Goal: Task Accomplishment & Management: Manage account settings

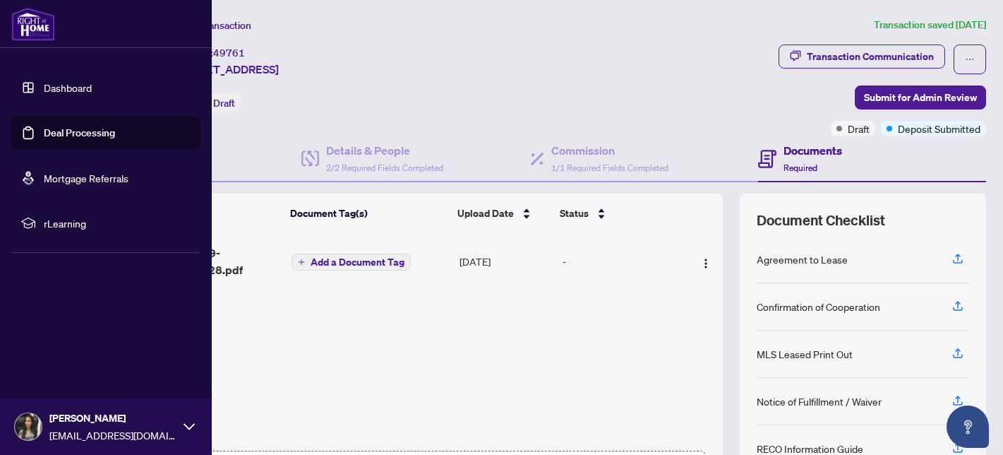
click at [32, 22] on img at bounding box center [33, 24] width 44 height 34
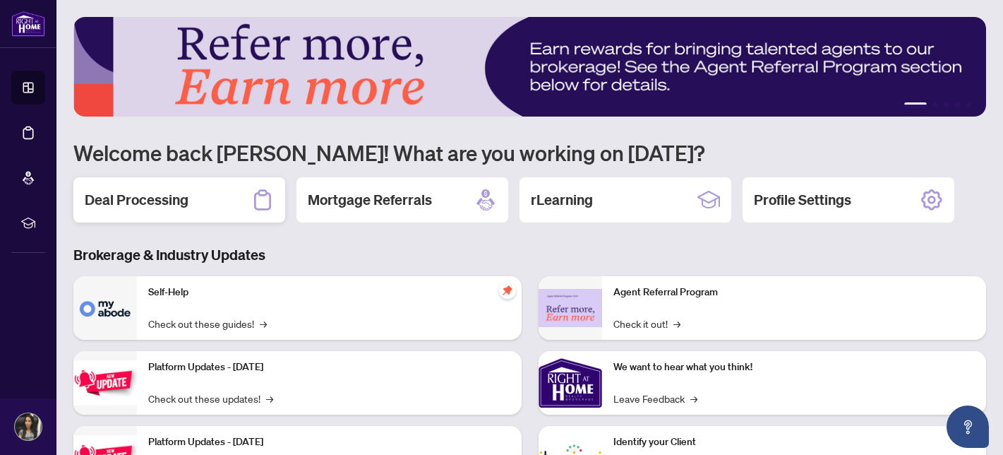
click at [187, 200] on div "Deal Processing" at bounding box center [179, 199] width 212 height 45
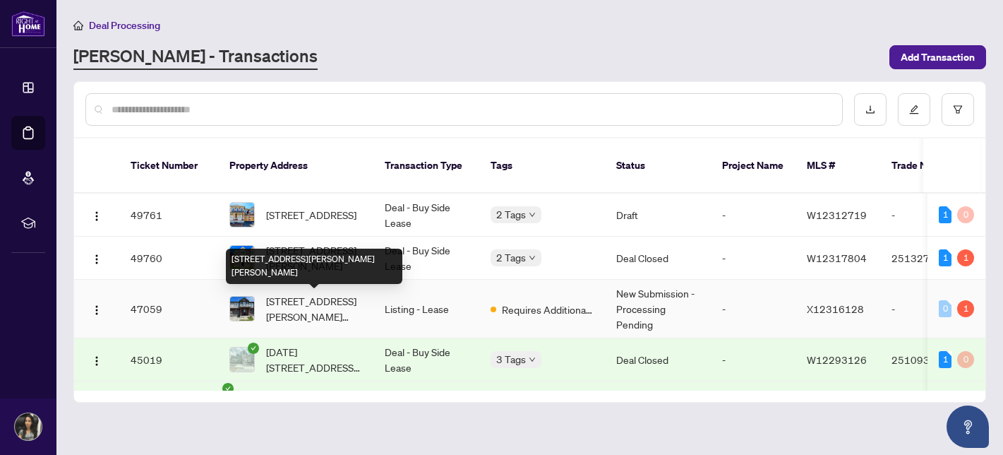
click at [344, 298] on span "[STREET_ADDRESS][PERSON_NAME][PERSON_NAME]" at bounding box center [314, 308] width 96 height 31
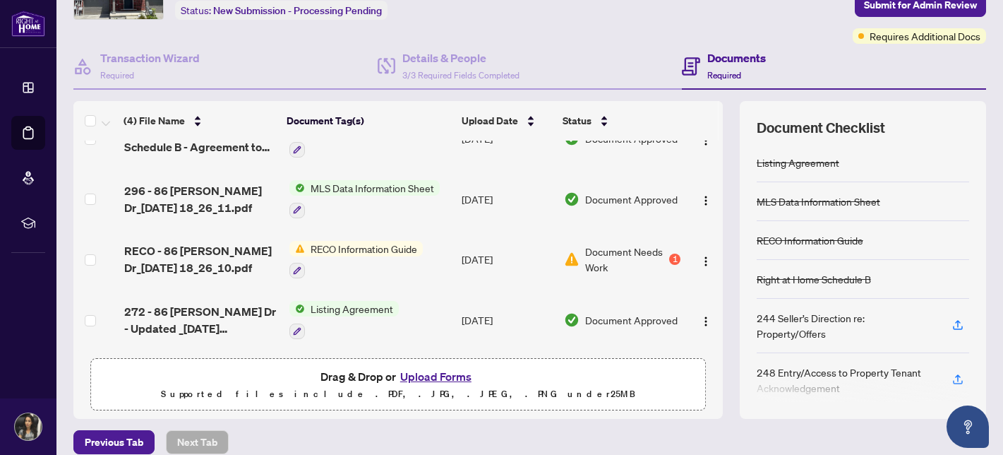
scroll to position [155, 0]
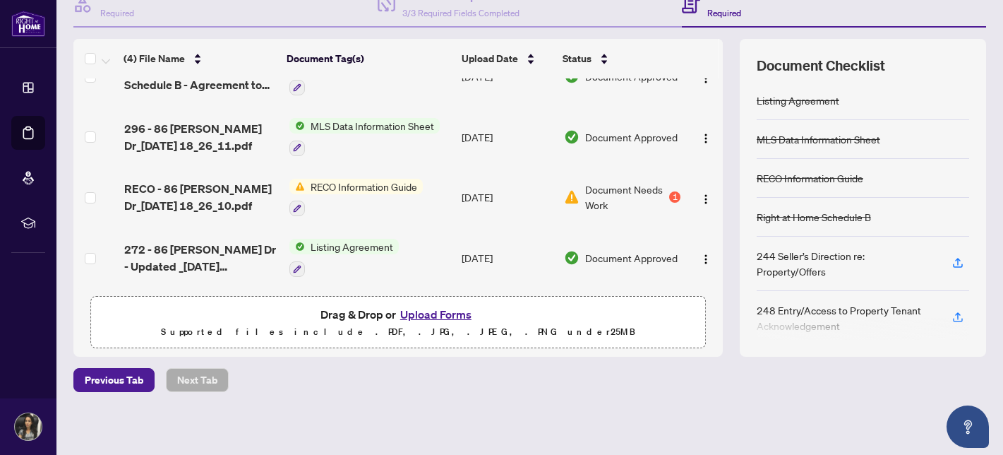
click at [418, 320] on button "Upload Forms" at bounding box center [436, 314] width 80 height 18
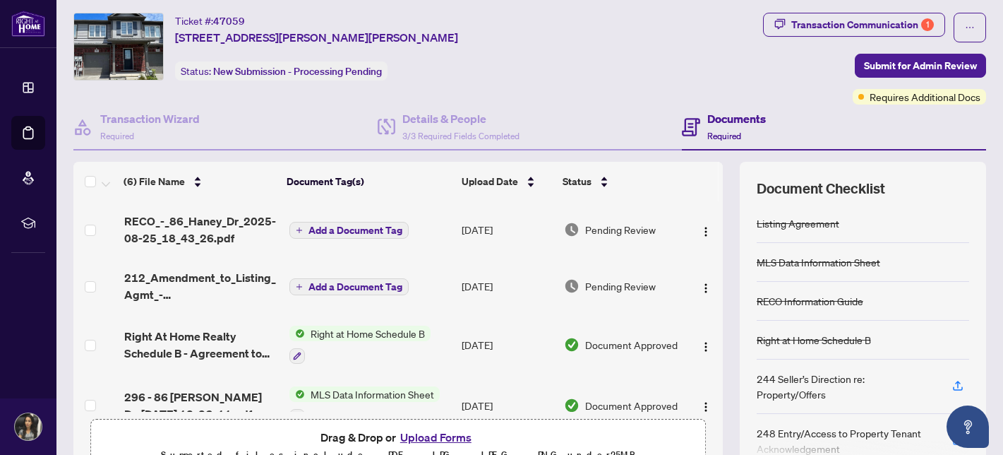
scroll to position [0, 0]
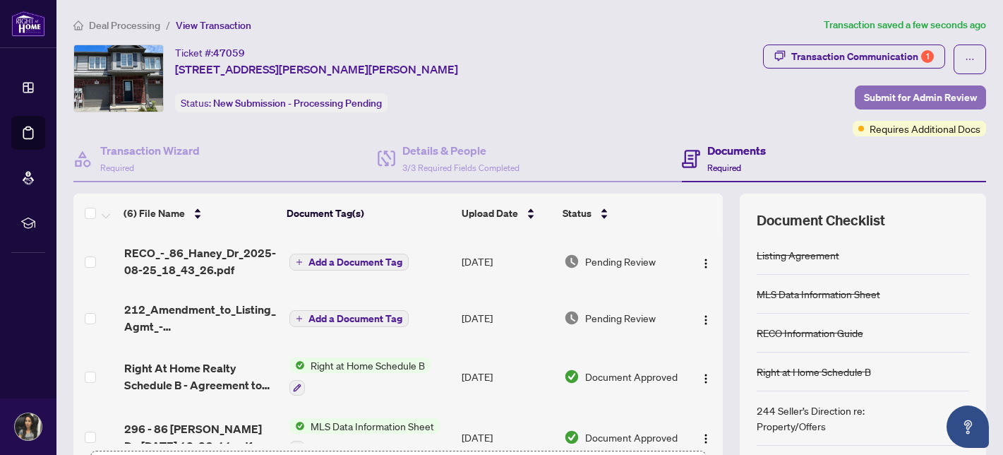
click at [887, 101] on span "Submit for Admin Review" at bounding box center [920, 97] width 113 height 23
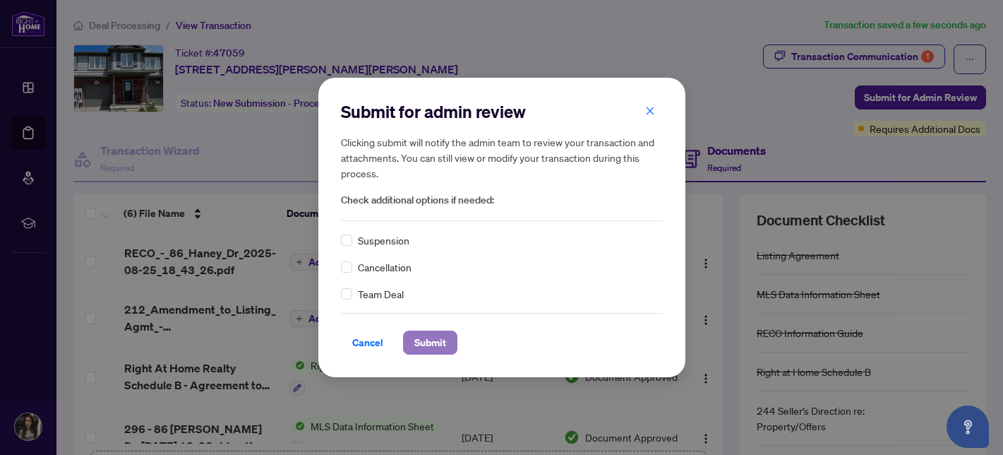
click at [438, 347] on span "Submit" at bounding box center [430, 342] width 32 height 23
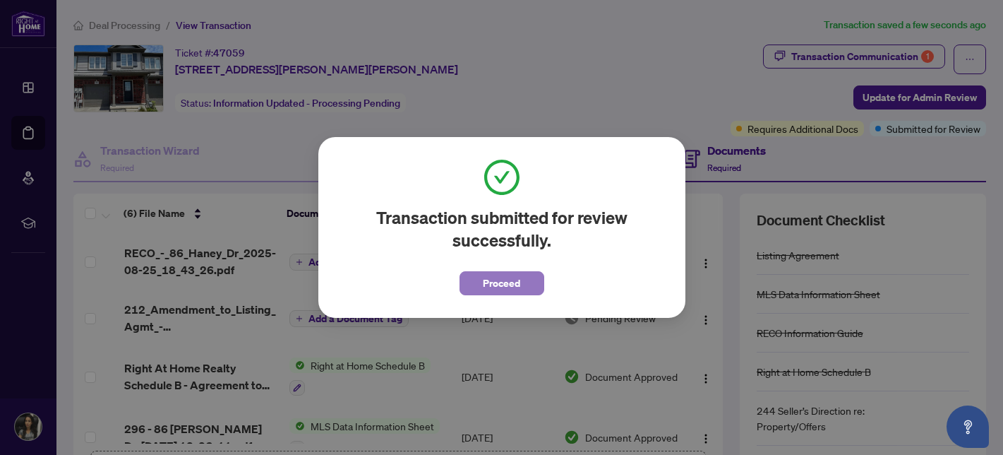
click at [517, 282] on span "Proceed" at bounding box center [501, 283] width 37 height 23
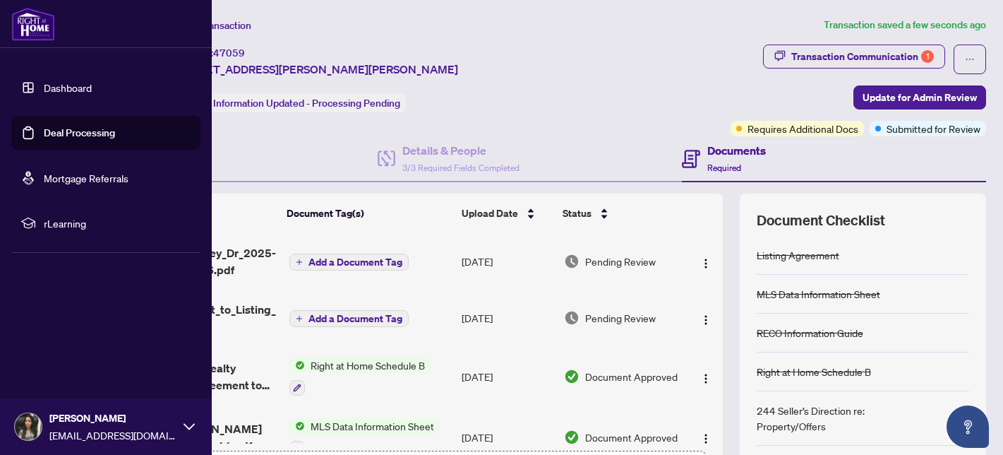
click at [54, 91] on link "Dashboard" at bounding box center [68, 87] width 48 height 13
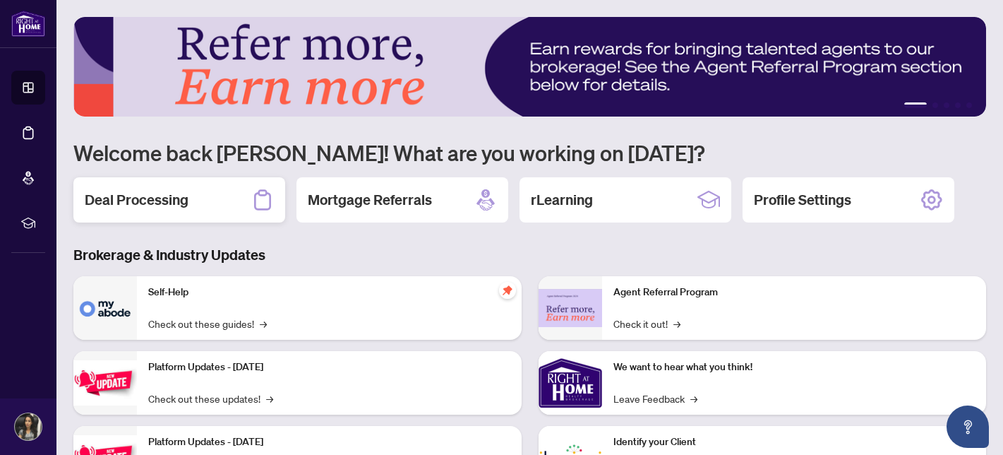
click at [177, 200] on h2 "Deal Processing" at bounding box center [137, 200] width 104 height 20
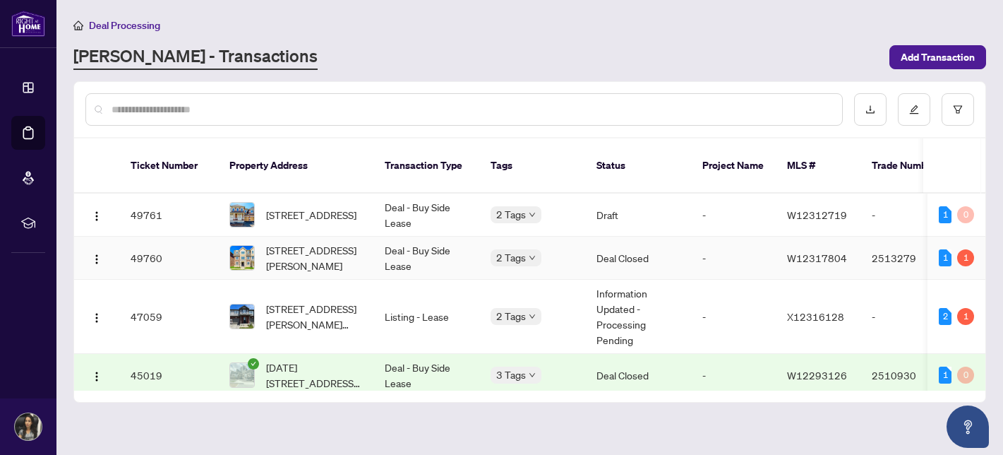
click at [202, 256] on td "49760" at bounding box center [168, 257] width 99 height 43
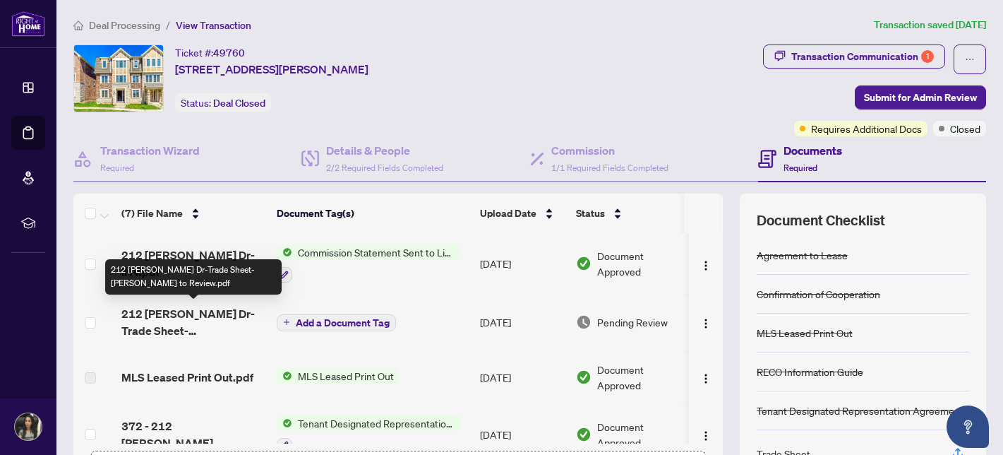
click at [210, 314] on span "212 [PERSON_NAME] Dr-Trade Sheet-[PERSON_NAME] to Review.pdf" at bounding box center [193, 322] width 144 height 34
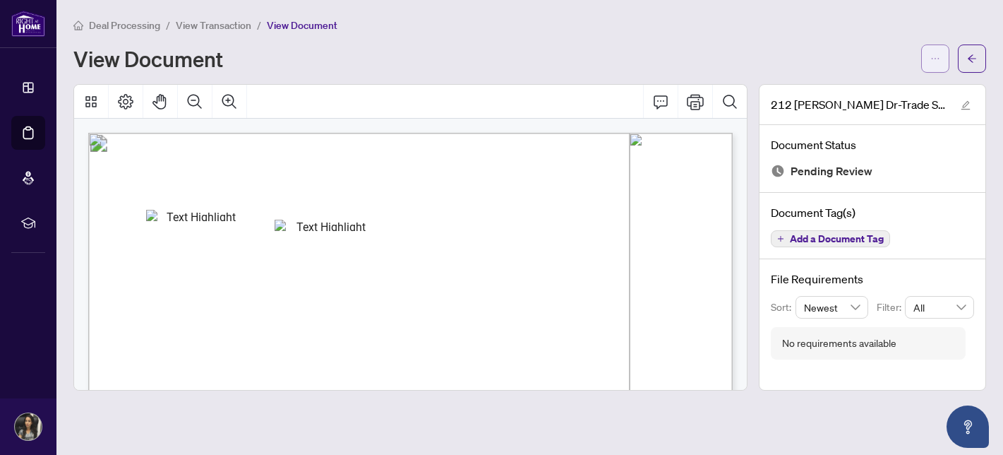
click at [936, 66] on span "button" at bounding box center [935, 58] width 10 height 23
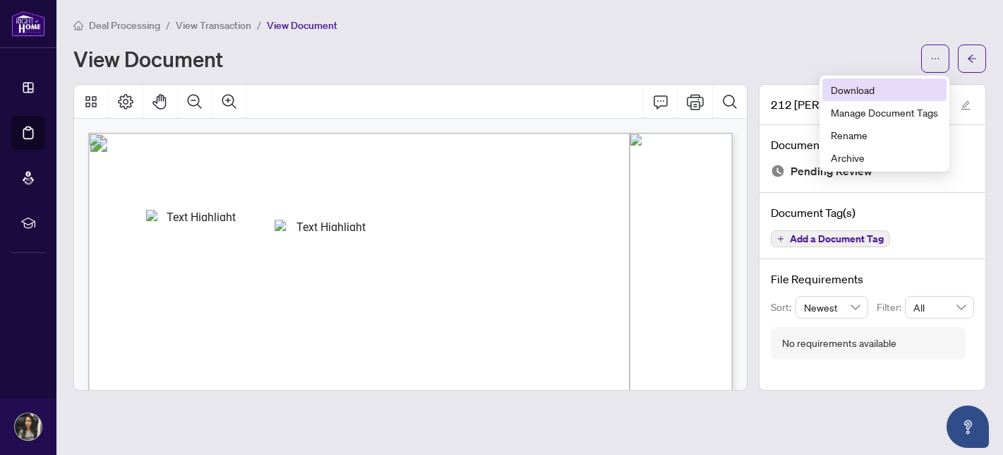
click at [876, 95] on span "Download" at bounding box center [884, 90] width 107 height 16
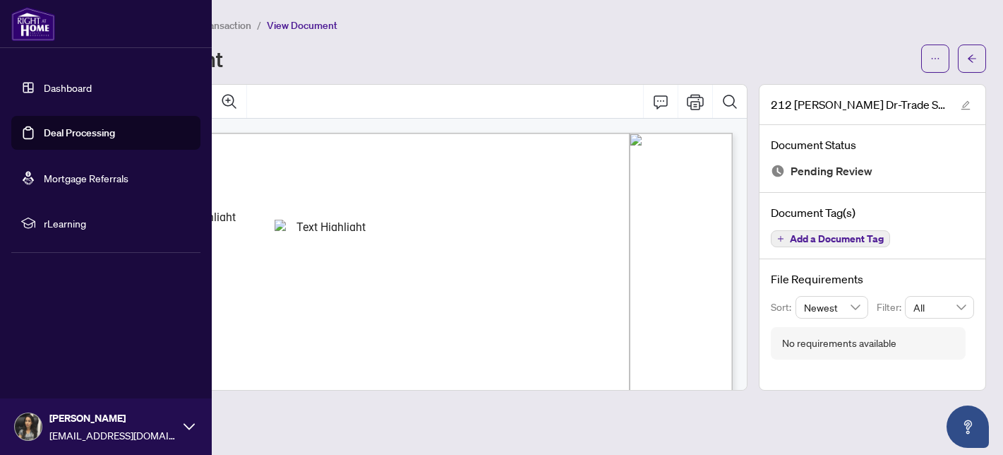
click at [54, 131] on link "Deal Processing" at bounding box center [79, 132] width 71 height 13
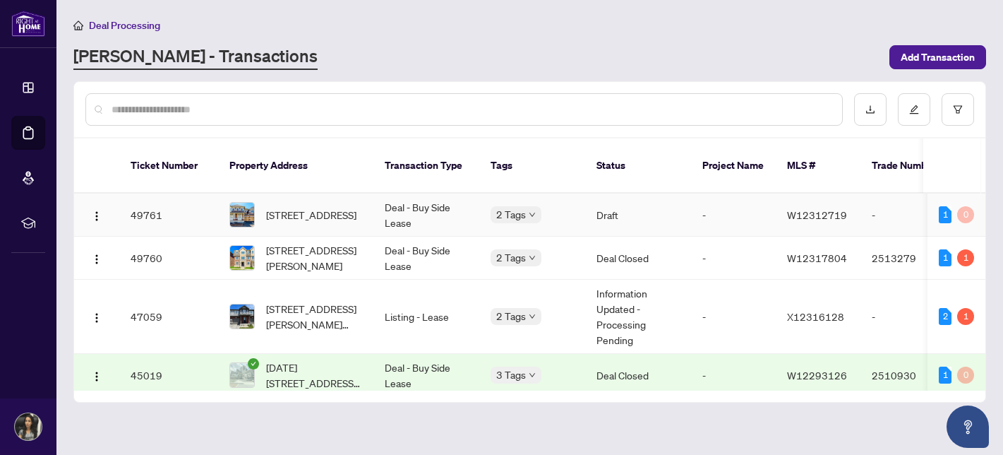
click at [391, 208] on td "Deal - Buy Side Lease" at bounding box center [426, 214] width 106 height 43
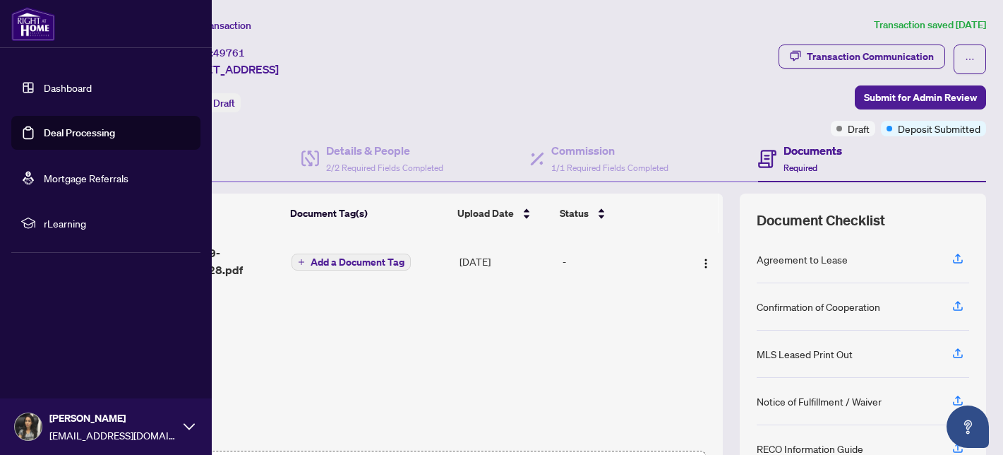
click at [54, 130] on link "Deal Processing" at bounding box center [79, 132] width 71 height 13
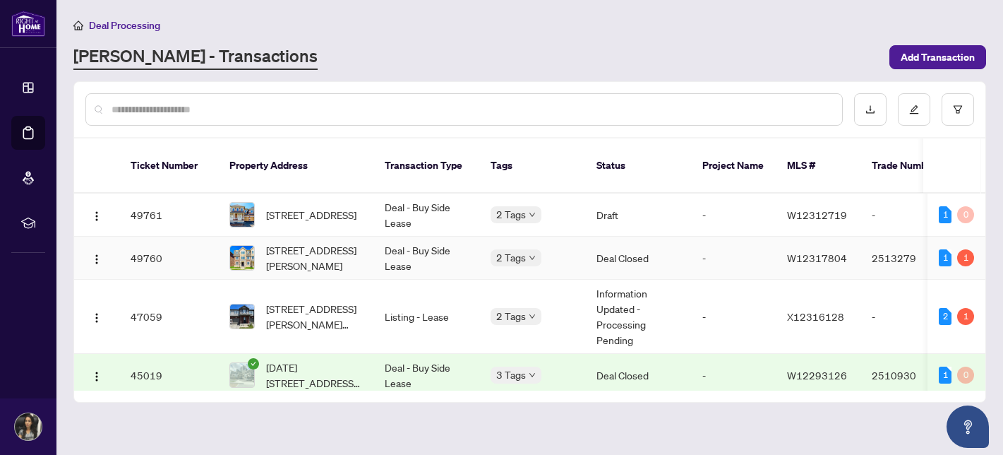
click at [315, 258] on span "[STREET_ADDRESS][PERSON_NAME]" at bounding box center [314, 257] width 96 height 31
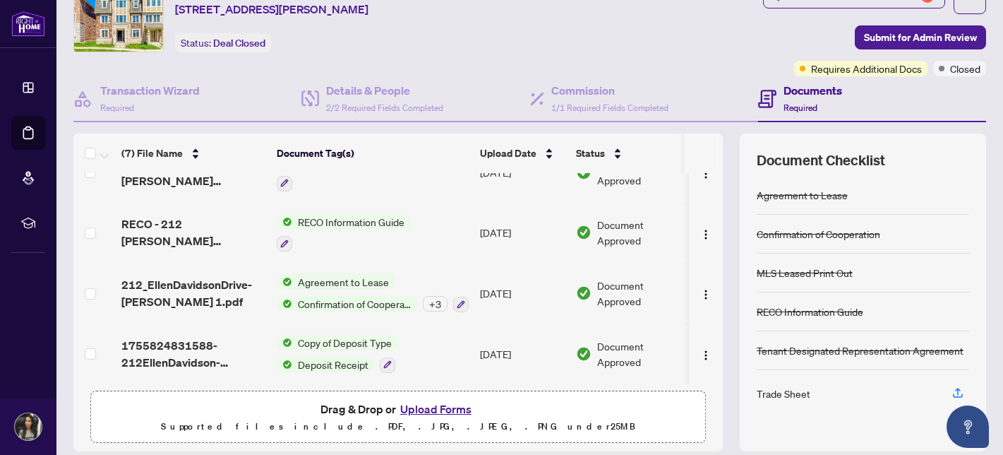
scroll to position [157, 0]
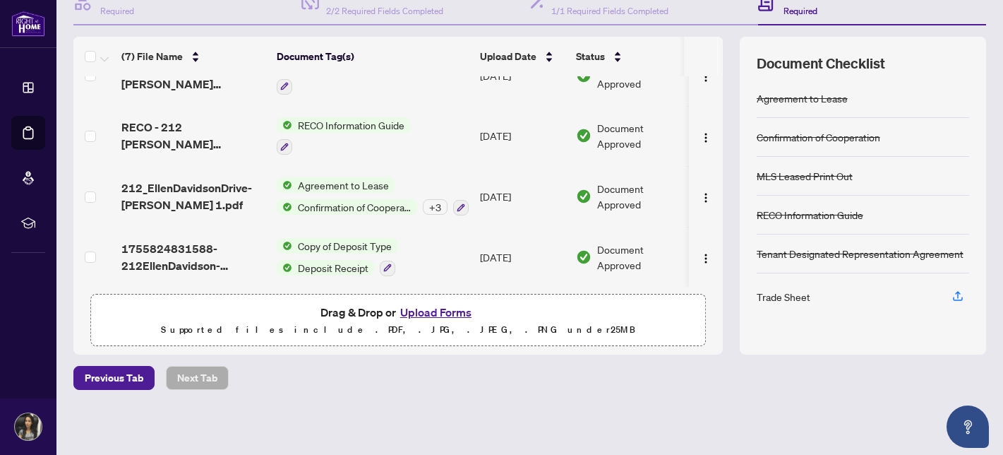
click at [416, 317] on button "Upload Forms" at bounding box center [436, 312] width 80 height 18
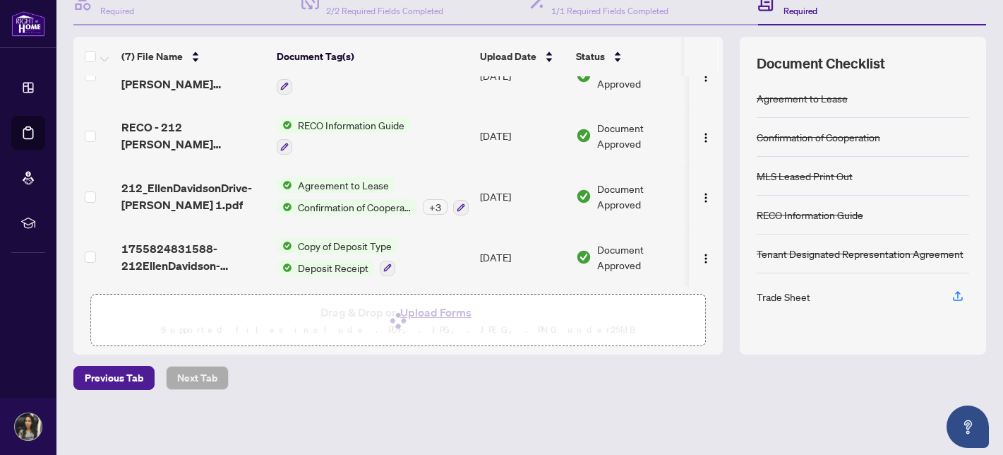
scroll to position [0, 0]
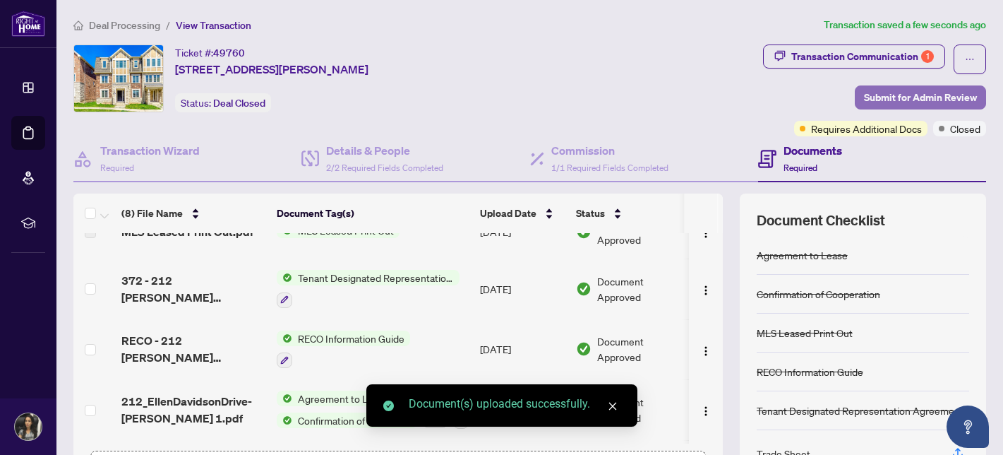
click at [891, 96] on span "Submit for Admin Review" at bounding box center [920, 97] width 113 height 23
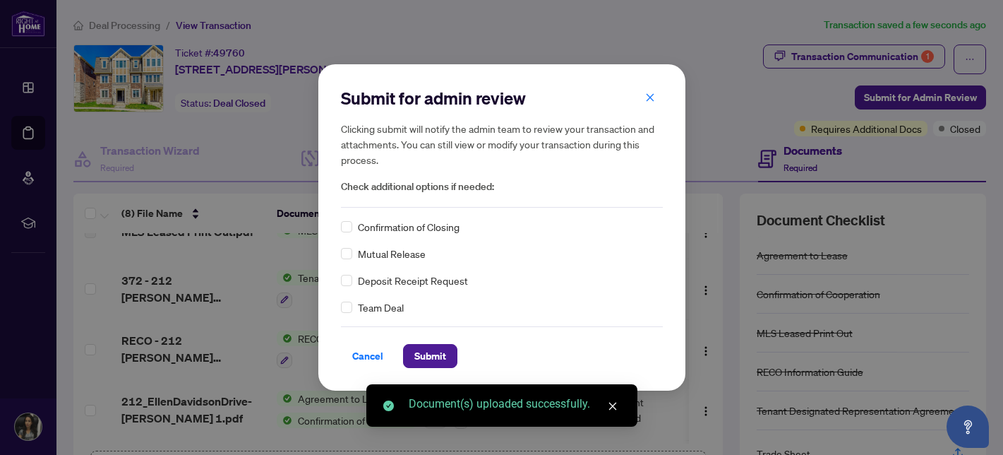
click at [428, 228] on span "Confirmation of Closing" at bounding box center [409, 227] width 102 height 16
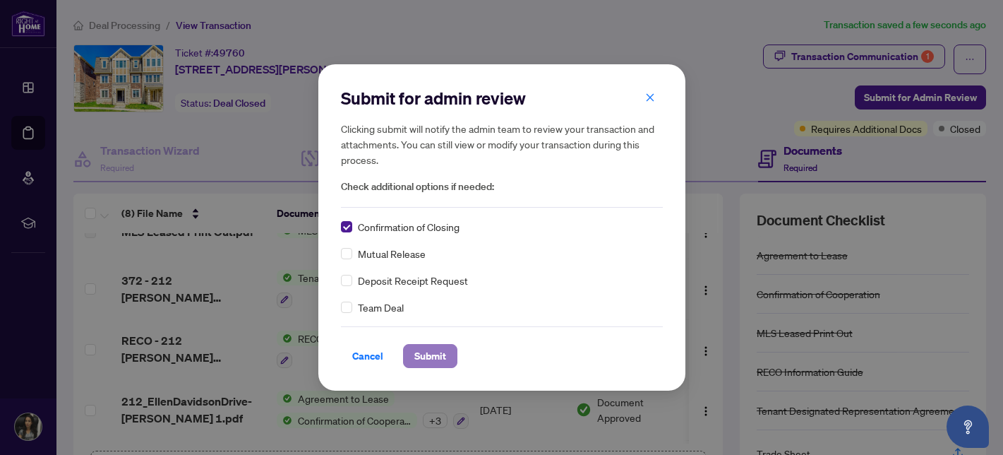
click at [435, 349] on span "Submit" at bounding box center [430, 355] width 32 height 23
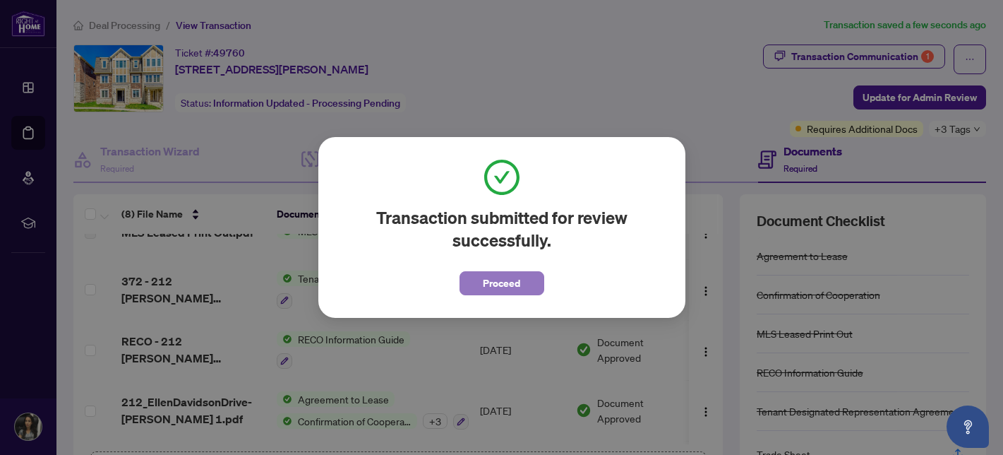
click at [500, 282] on span "Proceed" at bounding box center [501, 283] width 37 height 23
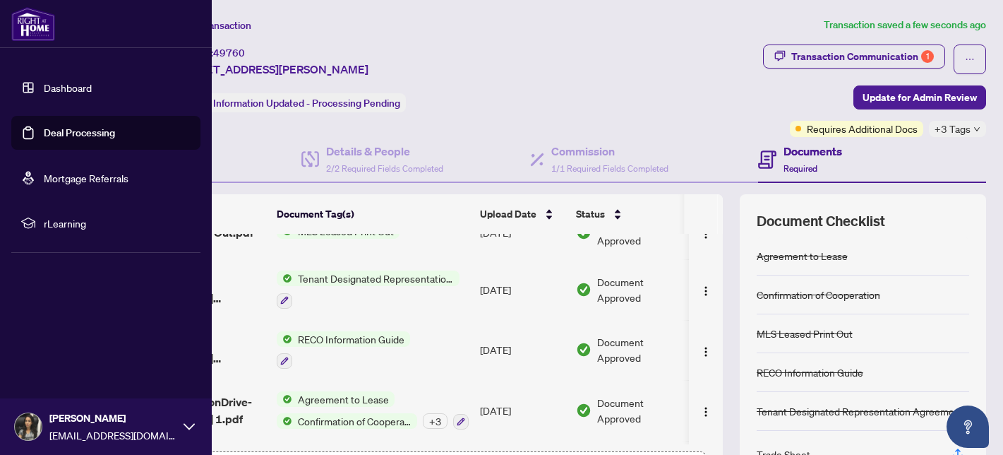
click at [49, 130] on link "Deal Processing" at bounding box center [79, 132] width 71 height 13
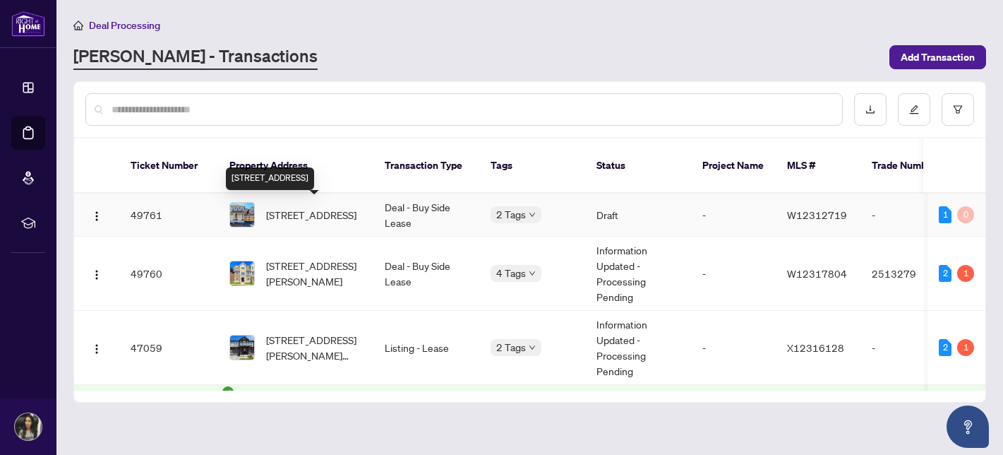
click at [298, 208] on span "[STREET_ADDRESS]" at bounding box center [311, 215] width 90 height 16
